Goal: Complete application form: Complete application form

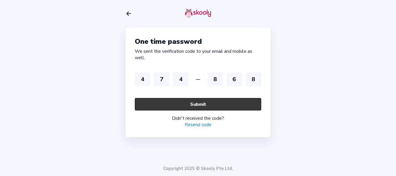
click at [198, 104] on button "Submit" at bounding box center [198, 104] width 126 height 12
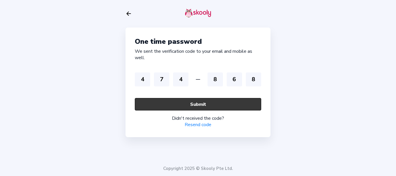
click at [198, 104] on button "Submit" at bounding box center [198, 104] width 126 height 12
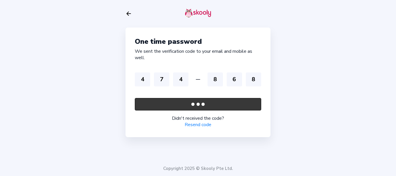
click at [198, 104] on button "Submit" at bounding box center [198, 104] width 126 height 12
click at [208, 104] on button "Submit" at bounding box center [198, 104] width 126 height 12
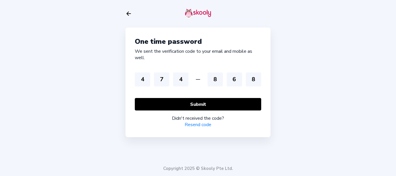
click at [195, 126] on link "Resend code" at bounding box center [198, 124] width 27 height 6
click at [131, 12] on icon "Arrow Back" at bounding box center [128, 13] width 6 height 6
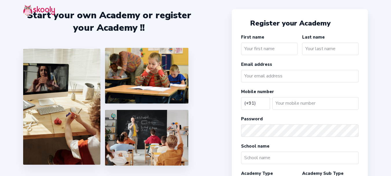
select select "IN"
click at [259, 48] on input "text" at bounding box center [269, 49] width 56 height 12
type input "rsgsg"
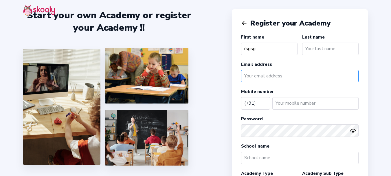
click at [257, 76] on input "email" at bounding box center [300, 76] width 118 height 12
type input "adup@mailinator.com"
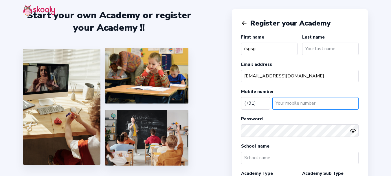
click at [291, 102] on input "number" at bounding box center [316, 103] width 86 height 12
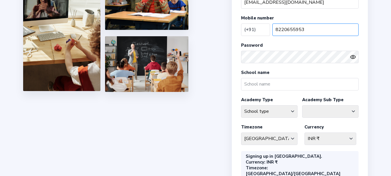
scroll to position [143, 0]
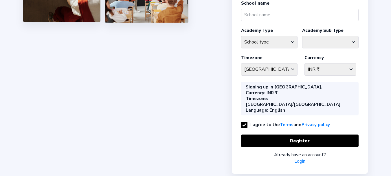
type input "8220655953"
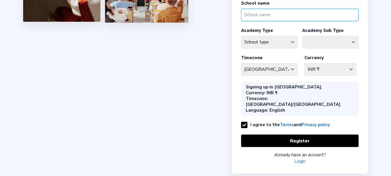
click at [268, 13] on input "text" at bounding box center [300, 15] width 118 height 12
type input "ABC"
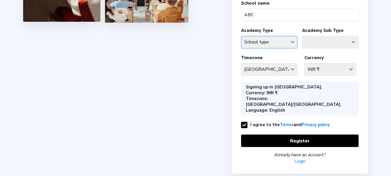
click at [255, 46] on select "School type Academic Afterschool Arts Dance Homeschool Language Martial Arts Mu…" at bounding box center [269, 42] width 56 height 12
select select "AH"
click at [241, 36] on select "School type Academic Afterschool Arts Dance Homeschool Language Martial Arts Mu…" at bounding box center [269, 42] width 56 height 12
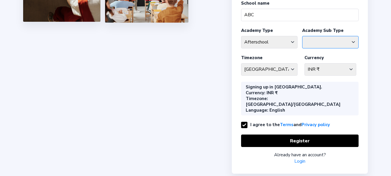
click at [329, 43] on select "Afterschool Homeschool" at bounding box center [330, 42] width 56 height 12
select select "HS"
click at [302, 36] on select "Afterschool Homeschool" at bounding box center [330, 42] width 56 height 12
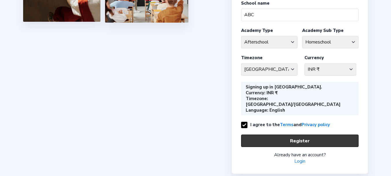
click at [279, 134] on button "Register" at bounding box center [300, 140] width 118 height 12
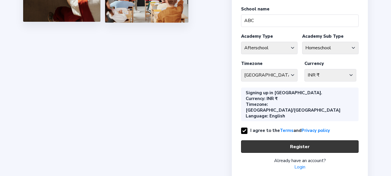
click at [279, 140] on button "Register" at bounding box center [300, 146] width 118 height 12
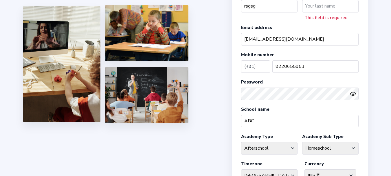
scroll to position [0, 0]
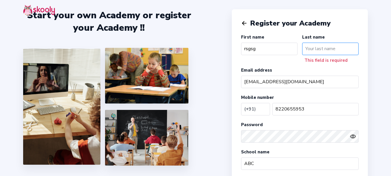
click at [323, 50] on input "text" at bounding box center [330, 49] width 56 height 12
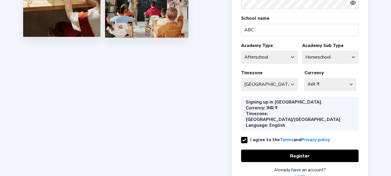
scroll to position [143, 0]
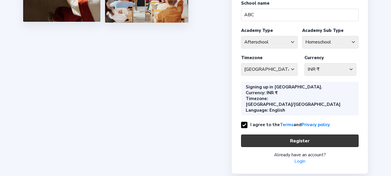
click at [290, 134] on button "Register" at bounding box center [300, 140] width 118 height 12
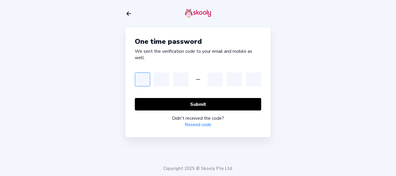
type input "1"
type input "2"
type input "3"
type input "4"
type input "5"
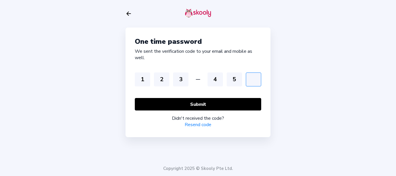
type input "6"
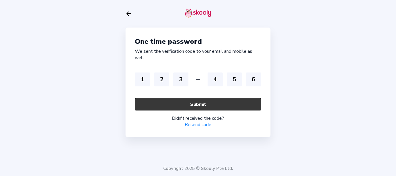
click at [187, 103] on button "Submit" at bounding box center [198, 104] width 126 height 12
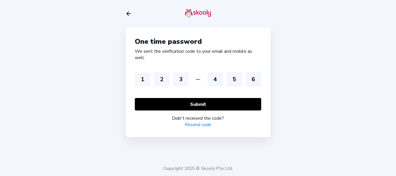
click at [329, 76] on div "One time password We sent the verification code to your email and mobile as wel…" at bounding box center [198, 88] width 396 height 176
